Goal: Information Seeking & Learning: Learn about a topic

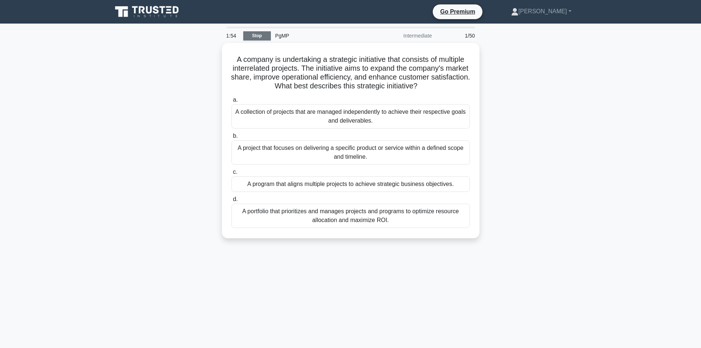
click at [257, 34] on link "Stop" at bounding box center [257, 35] width 28 height 9
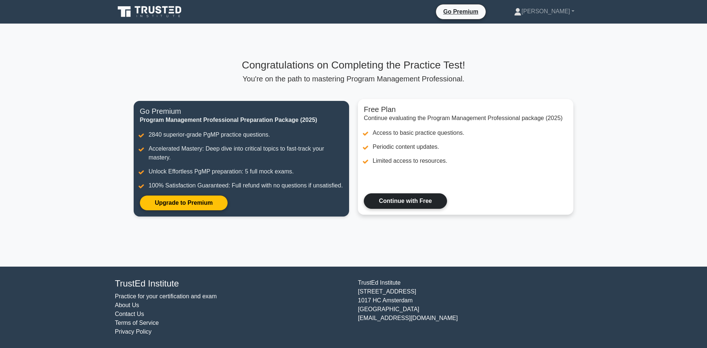
click at [404, 202] on link "Continue with Free" at bounding box center [405, 200] width 83 height 15
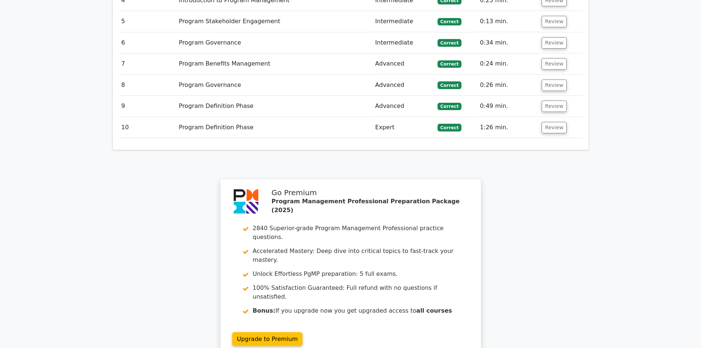
scroll to position [994, 0]
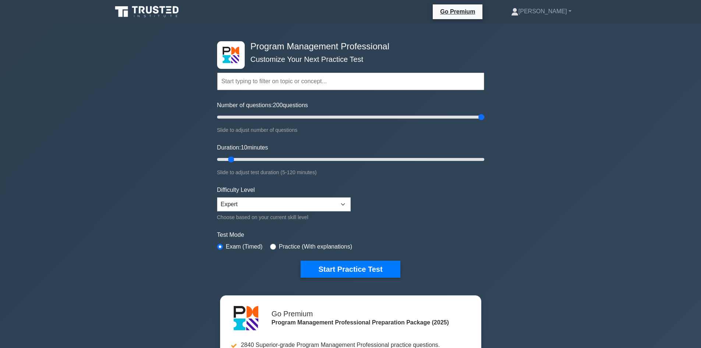
drag, startPoint x: 235, startPoint y: 116, endPoint x: 483, endPoint y: 118, distance: 248.2
type input "200"
click at [483, 118] on input "Number of questions: 200 questions" at bounding box center [350, 117] width 267 height 9
drag, startPoint x: 231, startPoint y: 158, endPoint x: 304, endPoint y: 159, distance: 72.9
type input "40"
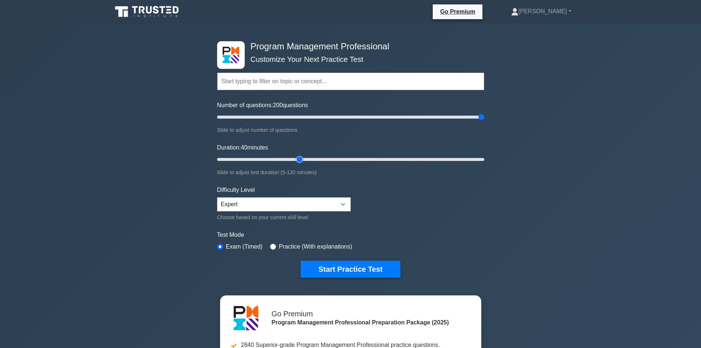
click at [304, 159] on input "Duration: 40 minutes" at bounding box center [350, 159] width 267 height 9
click at [352, 272] on button "Start Practice Test" at bounding box center [350, 269] width 99 height 17
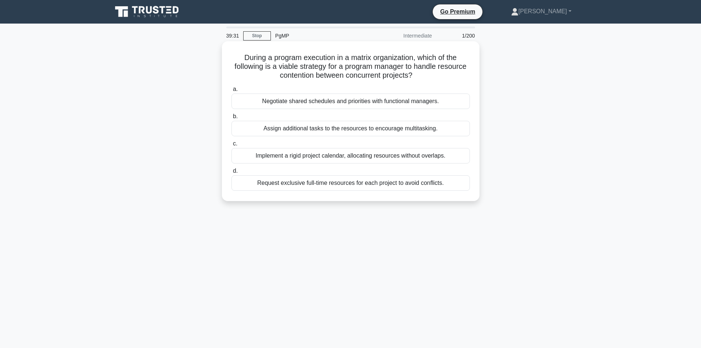
click at [331, 101] on div "Negotiate shared schedules and priorities with functional managers." at bounding box center [351, 101] width 239 height 15
click at [232, 92] on input "a. Negotiate shared schedules and priorities with functional managers." at bounding box center [232, 89] width 0 height 5
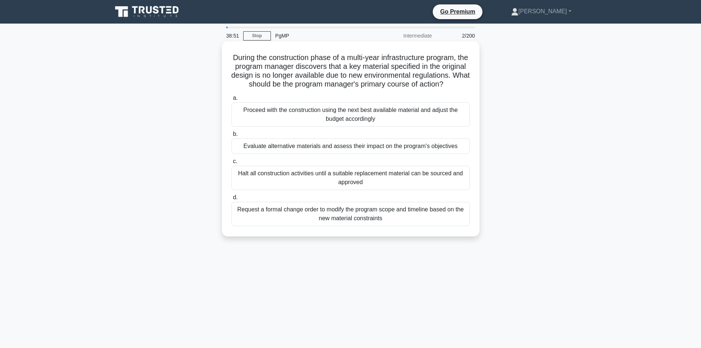
click at [340, 154] on div "Evaluate alternative materials and assess their impact on the program's objecti…" at bounding box center [351, 145] width 239 height 15
click at [232, 137] on input "b. Evaluate alternative materials and assess their impact on the program's obje…" at bounding box center [232, 134] width 0 height 5
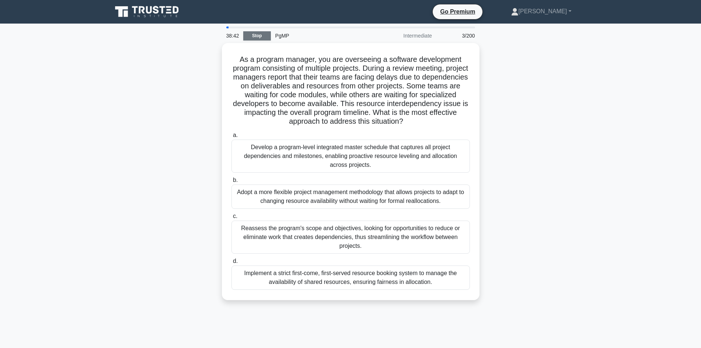
click at [249, 36] on link "Stop" at bounding box center [257, 35] width 28 height 9
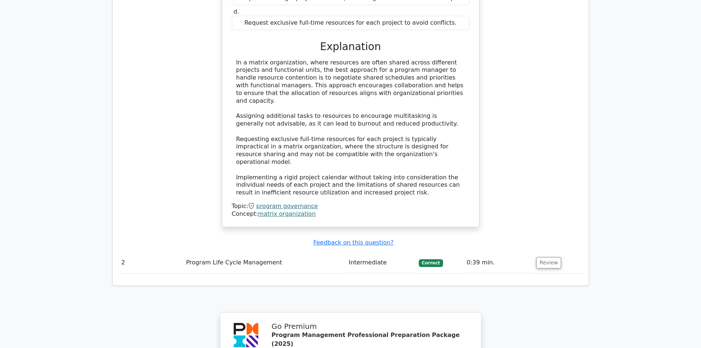
scroll to position [700, 0]
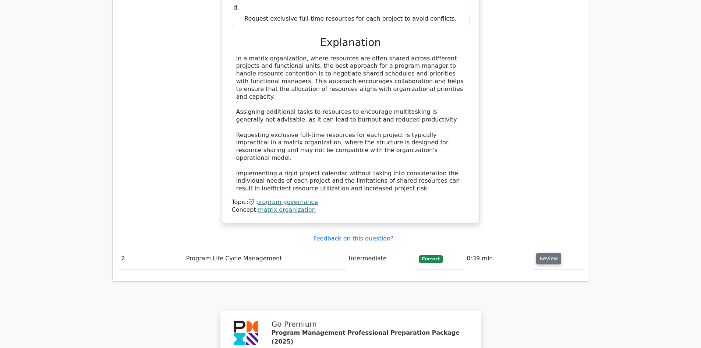
click at [539, 253] on button "Review" at bounding box center [548, 258] width 25 height 11
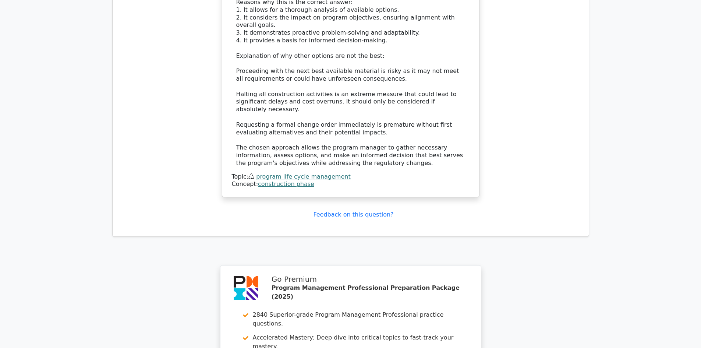
scroll to position [1325, 0]
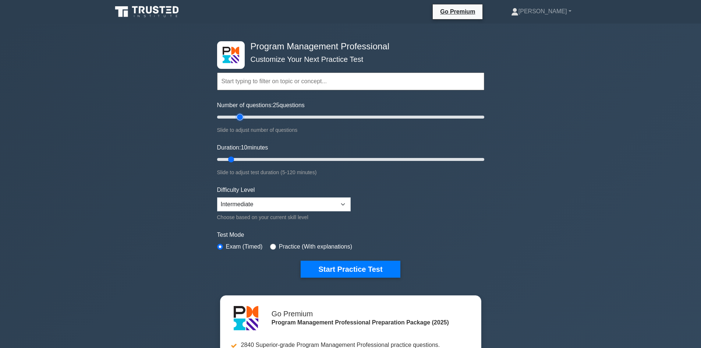
drag, startPoint x: 229, startPoint y: 117, endPoint x: 242, endPoint y: 118, distance: 13.3
type input "20"
click at [242, 117] on input "Number of questions: 25 questions" at bounding box center [350, 117] width 267 height 9
click at [329, 206] on select "Beginner Intermediate Expert" at bounding box center [284, 204] width 134 height 14
select select "expert"
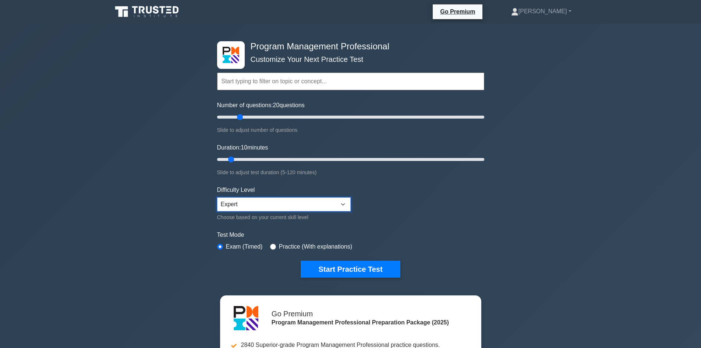
click at [217, 197] on select "Beginner Intermediate Expert" at bounding box center [284, 204] width 134 height 14
click at [351, 267] on button "Start Practice Test" at bounding box center [350, 269] width 99 height 17
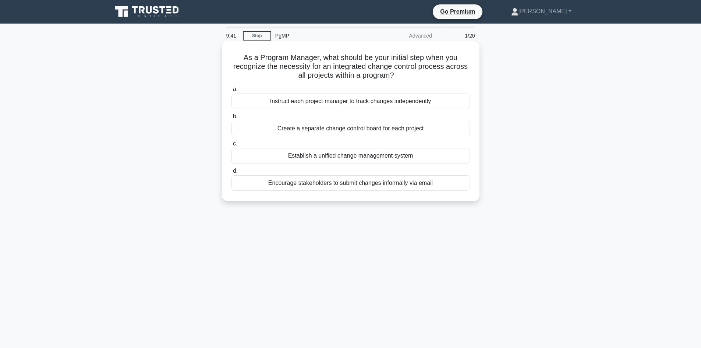
click at [354, 158] on div "Establish a unified change management system" at bounding box center [351, 155] width 239 height 15
click at [232, 146] on input "c. Establish a unified change management system" at bounding box center [232, 143] width 0 height 5
click at [351, 134] on div "Embed the benefits measurement activities into program workstream plans" at bounding box center [351, 128] width 239 height 15
click at [339, 128] on div "Embed the benefits measurement activities into program workstream plans" at bounding box center [351, 128] width 239 height 15
click at [232, 119] on input "b. Embed the benefits measurement activities into program workstream plans" at bounding box center [232, 116] width 0 height 5
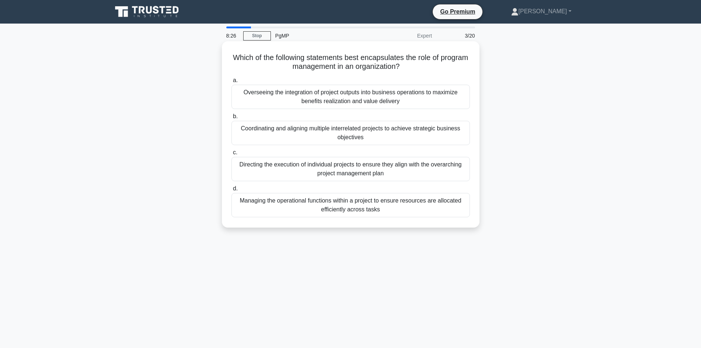
click at [357, 100] on div "Overseeing the integration of project outputs into business operations to maxim…" at bounding box center [351, 97] width 239 height 24
click at [232, 83] on input "a. Overseeing the integration of project outputs into business operations to ma…" at bounding box center [232, 80] width 0 height 5
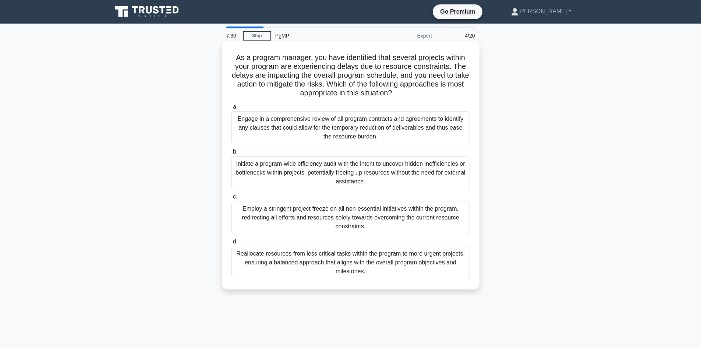
click at [351, 266] on div "Reallocate resources from less critical tasks within the program to more urgent…" at bounding box center [351, 262] width 239 height 33
click at [232, 244] on input "d. Reallocate resources from less critical tasks within the program to more urg…" at bounding box center [232, 241] width 0 height 5
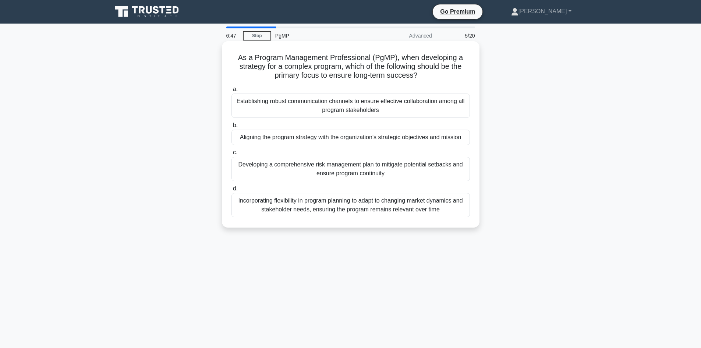
click at [356, 207] on div "Incorporating flexibility in program planning to adapt to changing market dynam…" at bounding box center [351, 205] width 239 height 24
click at [232, 191] on input "d. Incorporating flexibility in program planning to adapt to changing market dy…" at bounding box center [232, 188] width 0 height 5
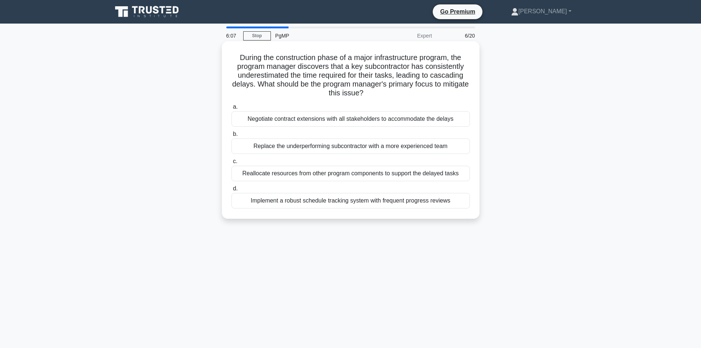
click at [360, 201] on div "Implement a robust schedule tracking system with frequent progress reviews" at bounding box center [351, 200] width 239 height 15
click at [232, 191] on input "d. Implement a robust schedule tracking system with frequent progress reviews" at bounding box center [232, 188] width 0 height 5
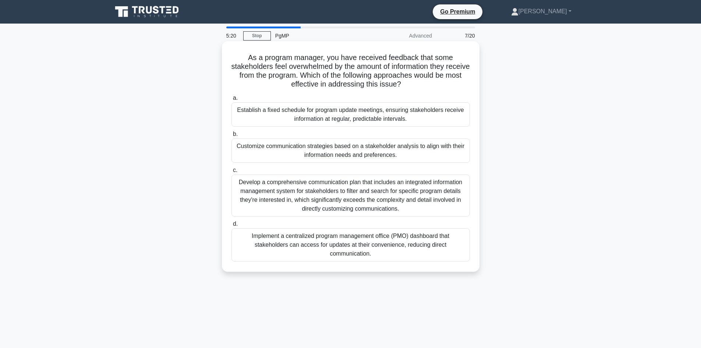
click at [352, 191] on div "Develop a comprehensive communication plan that includes an integrated informat…" at bounding box center [351, 196] width 239 height 42
click at [232, 173] on input "c. Develop a comprehensive communication plan that includes an integrated infor…" at bounding box center [232, 170] width 0 height 5
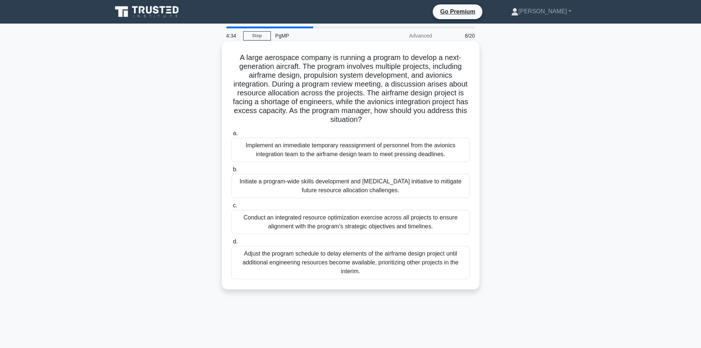
click at [350, 226] on div "Conduct an integrated resource optimization exercise across all projects to ens…" at bounding box center [351, 222] width 239 height 24
click at [232, 208] on input "c. Conduct an integrated resource optimization exercise across all projects to …" at bounding box center [232, 205] width 0 height 5
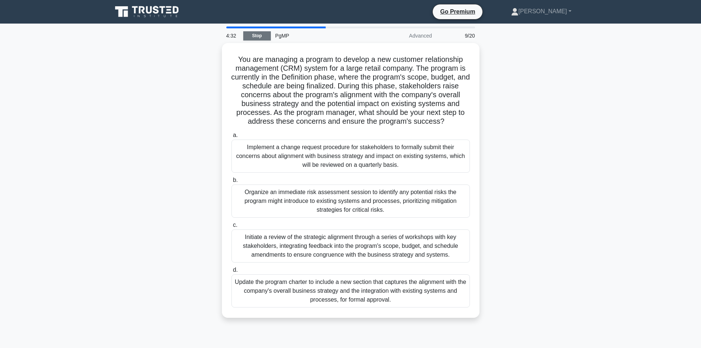
click at [253, 34] on link "Stop" at bounding box center [257, 35] width 28 height 9
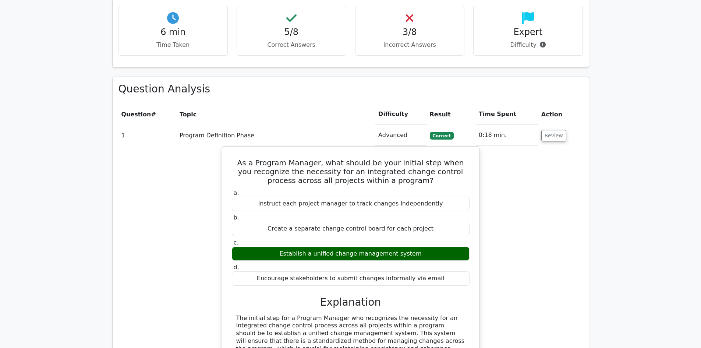
scroll to position [700, 0]
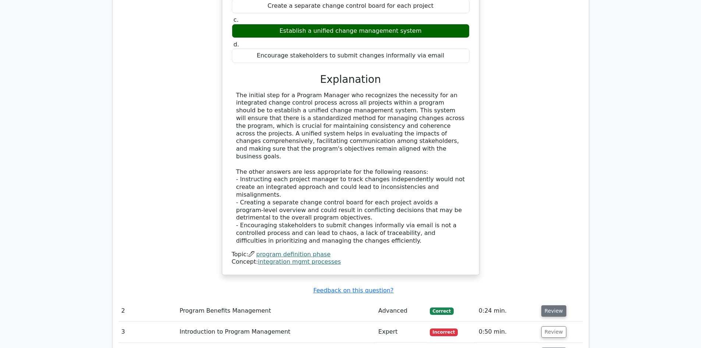
click at [553, 305] on button "Review" at bounding box center [554, 310] width 25 height 11
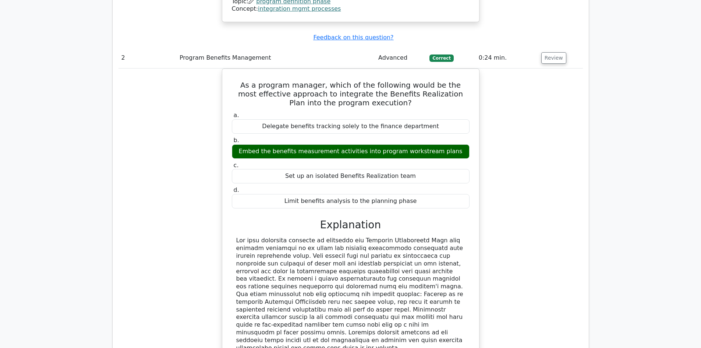
scroll to position [1068, 0]
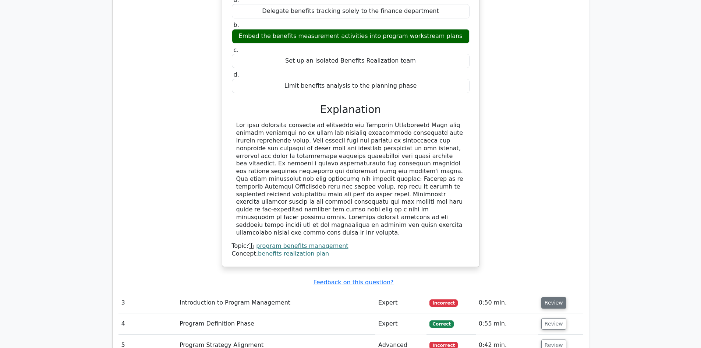
click at [546, 297] on button "Review" at bounding box center [554, 302] width 25 height 11
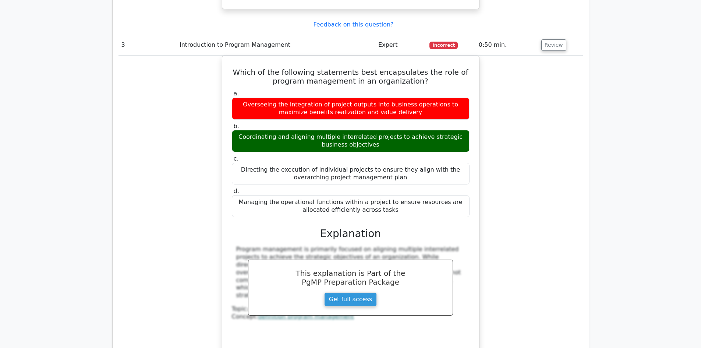
scroll to position [1473, 0]
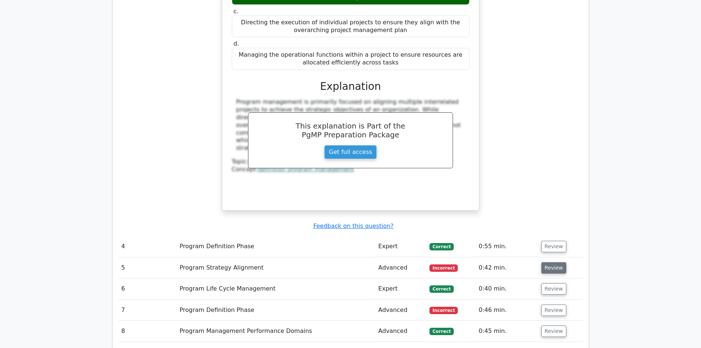
click at [550, 262] on button "Review" at bounding box center [554, 267] width 25 height 11
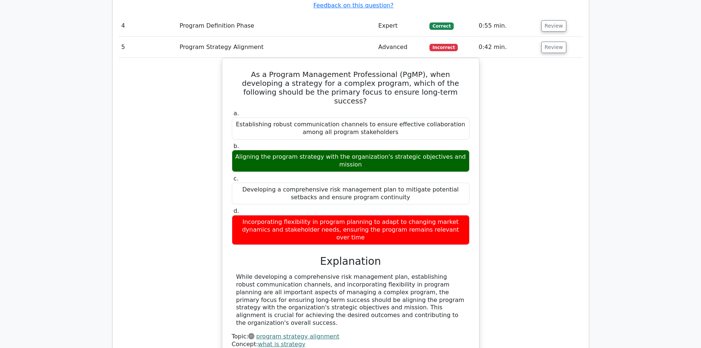
scroll to position [1804, 0]
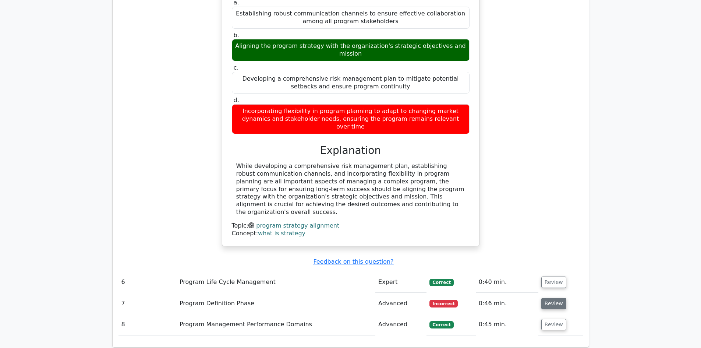
click at [543, 298] on button "Review" at bounding box center [554, 303] width 25 height 11
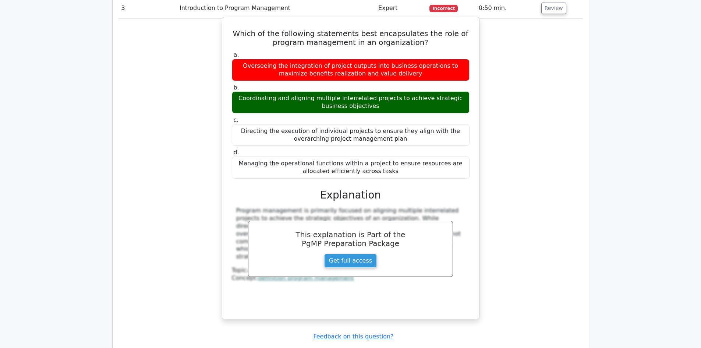
scroll to position [1141, 0]
